Goal: Task Accomplishment & Management: Manage account settings

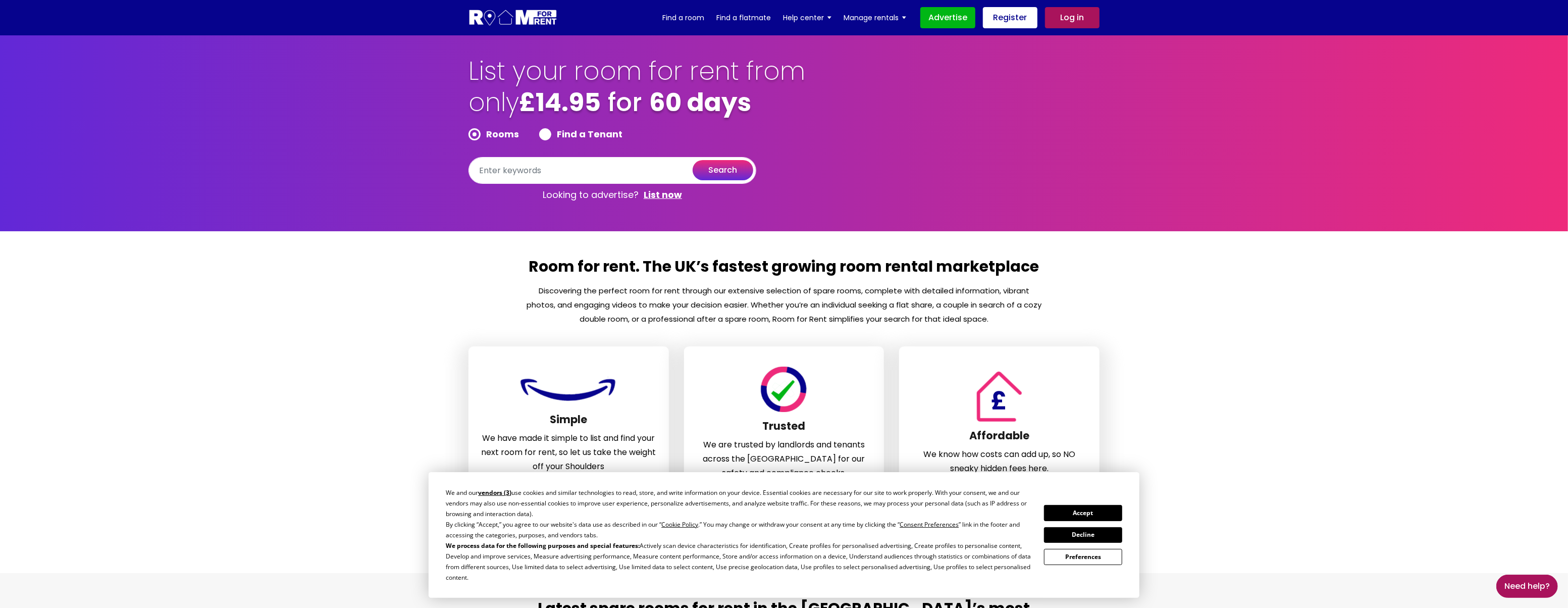
click at [1096, 516] on button "Accept" at bounding box center [1083, 512] width 78 height 16
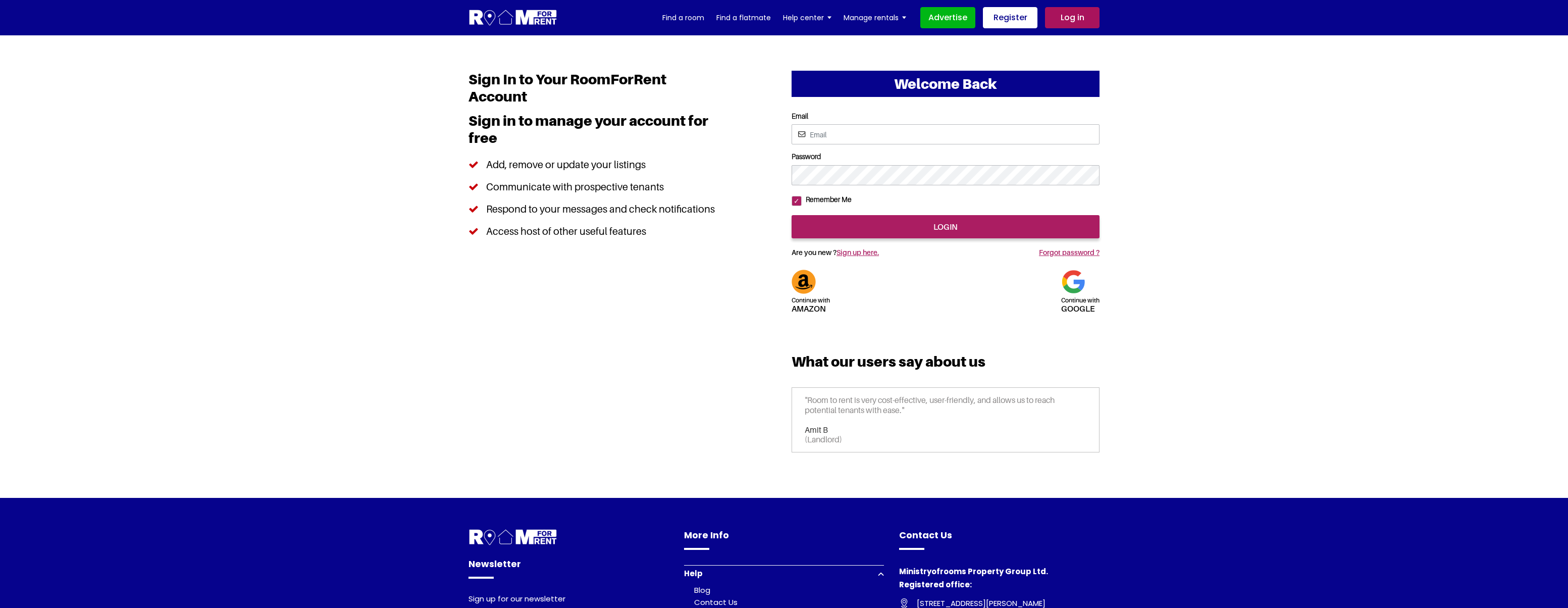
click at [860, 131] on input "Email" at bounding box center [945, 134] width 308 height 20
type input "[EMAIL_ADDRESS][DOMAIN_NAME]"
click at [871, 238] on input "login" at bounding box center [945, 226] width 308 height 23
